Goal: Task Accomplishment & Management: Manage account settings

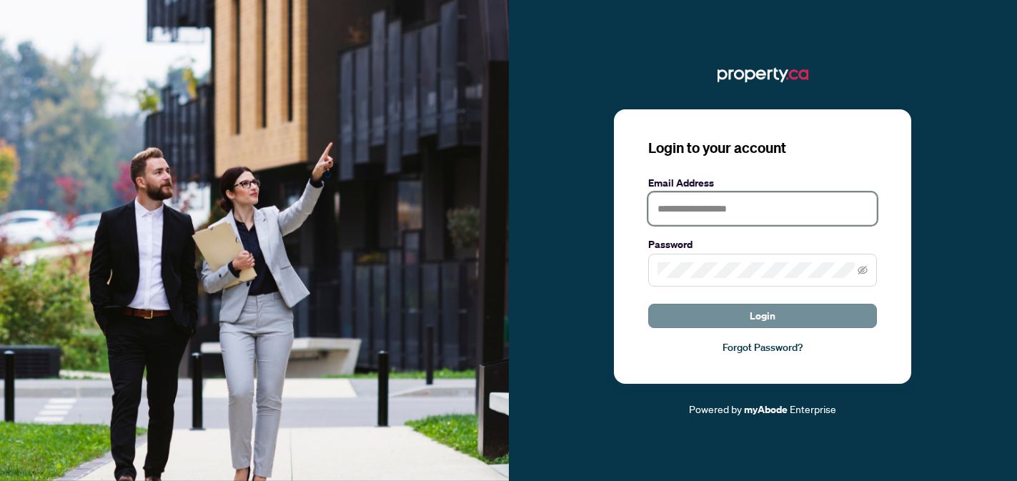
type input "**********"
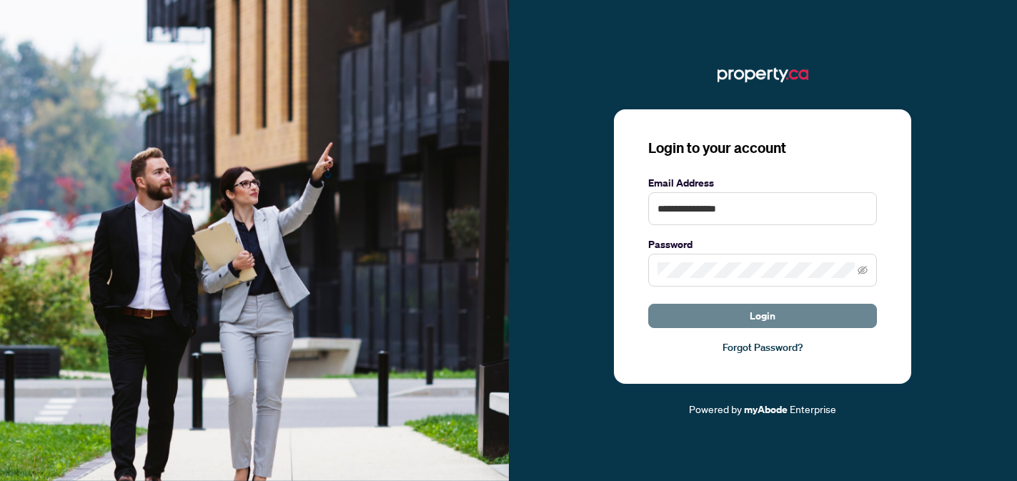
click at [732, 319] on button "Login" at bounding box center [762, 316] width 229 height 24
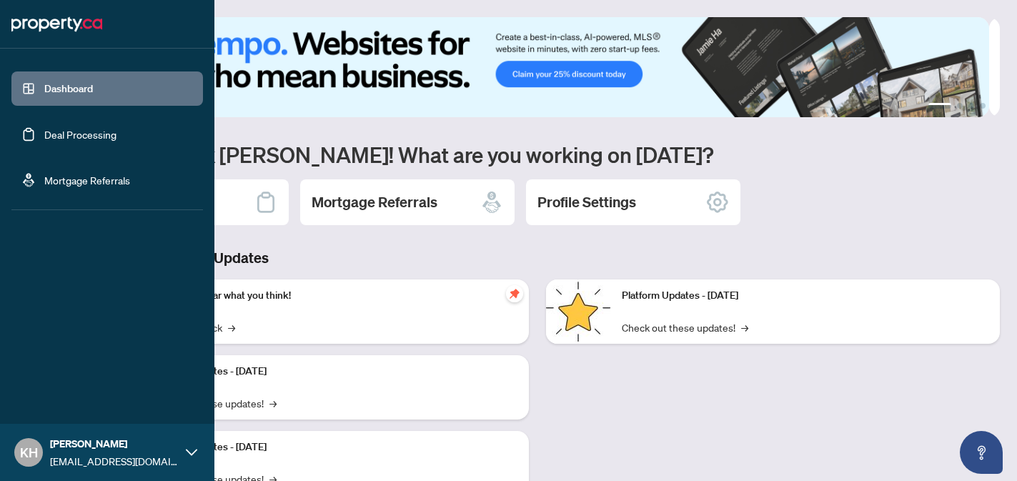
click at [75, 139] on link "Deal Processing" at bounding box center [80, 134] width 72 height 13
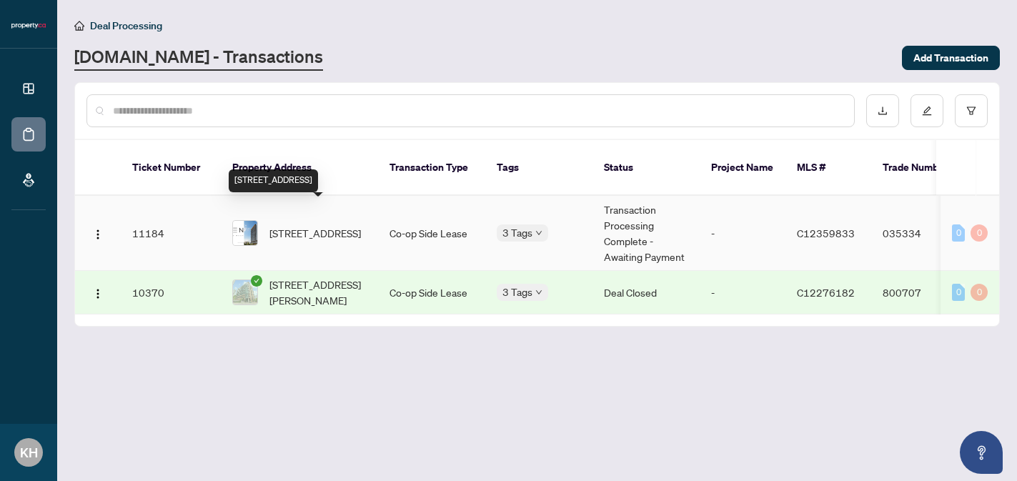
click at [308, 225] on span "[STREET_ADDRESS]" at bounding box center [314, 233] width 91 height 16
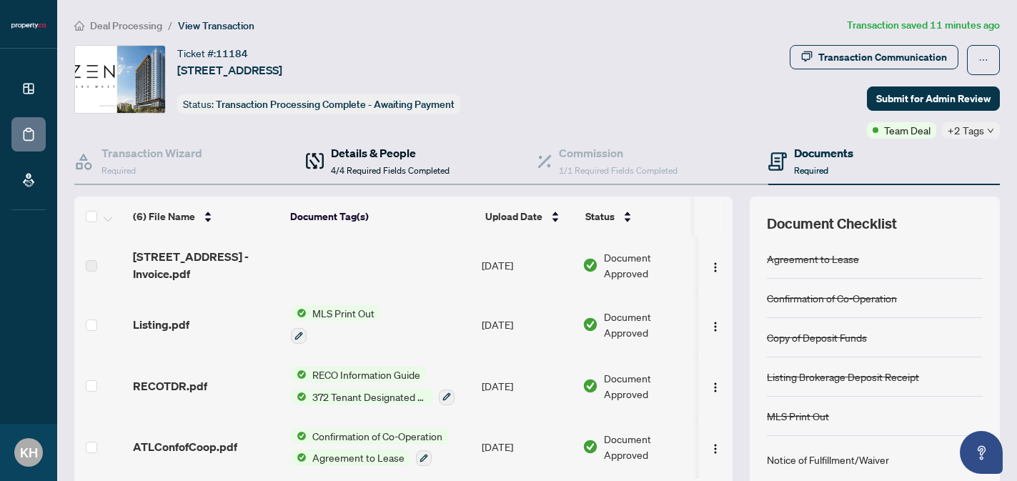
click at [399, 168] on span "4/4 Required Fields Completed" at bounding box center [390, 170] width 119 height 11
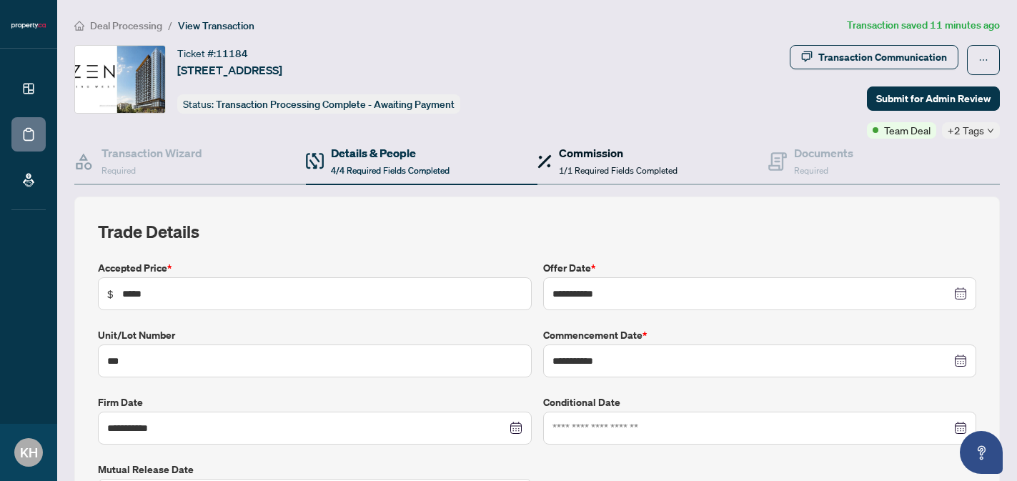
click at [599, 159] on h4 "Commission" at bounding box center [618, 152] width 119 height 17
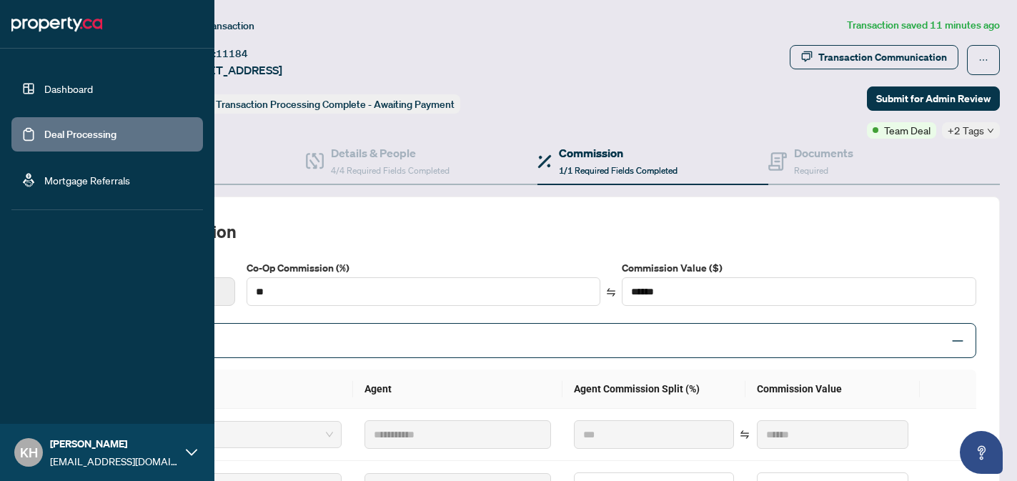
click at [67, 89] on link "Dashboard" at bounding box center [68, 88] width 49 height 13
